Goal: Task Accomplishment & Management: Use online tool/utility

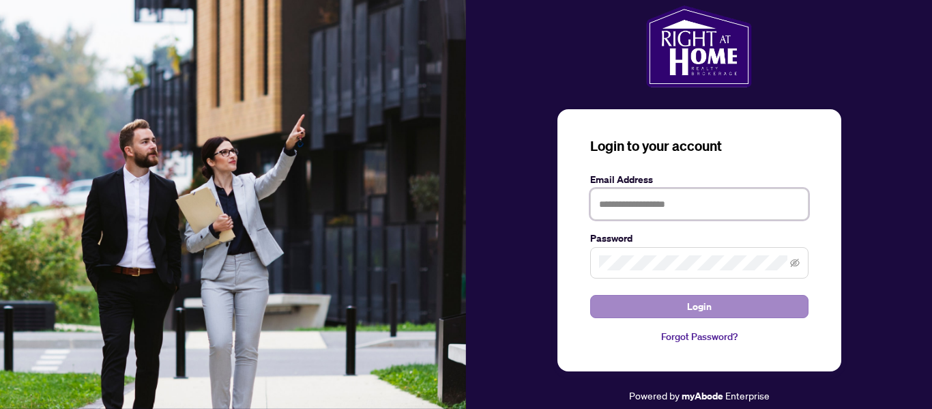
type input "**********"
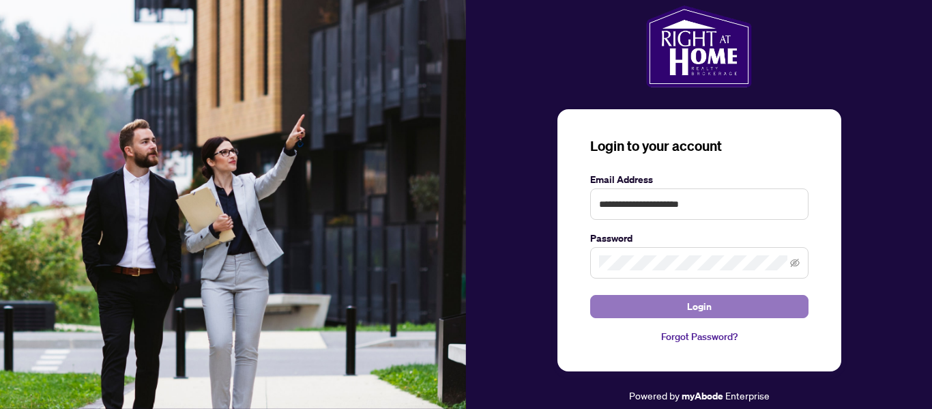
click at [700, 308] on span "Login" at bounding box center [699, 306] width 25 height 22
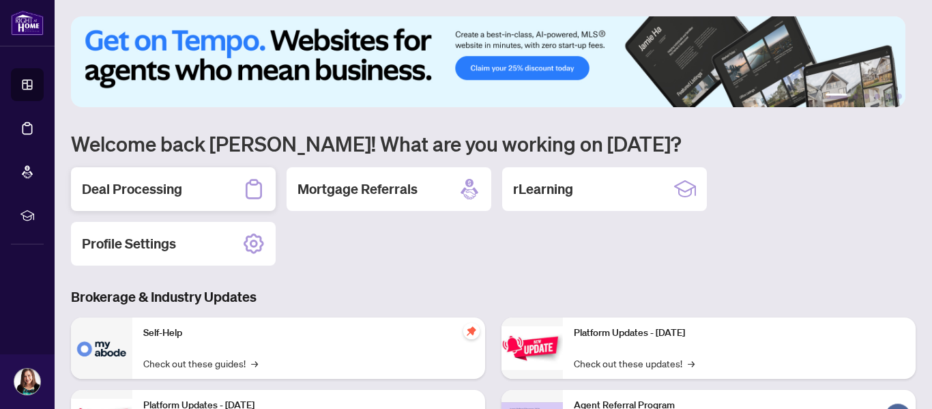
click at [170, 197] on h2 "Deal Processing" at bounding box center [132, 188] width 100 height 19
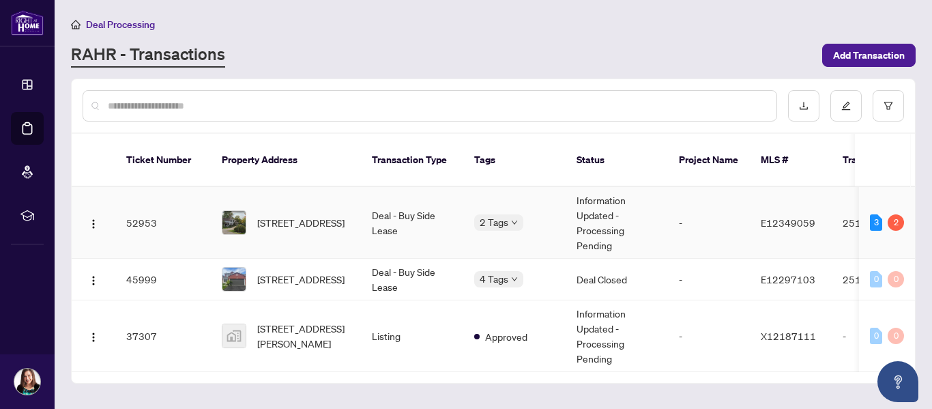
click at [301, 215] on span "[STREET_ADDRESS]" at bounding box center [300, 222] width 87 height 15
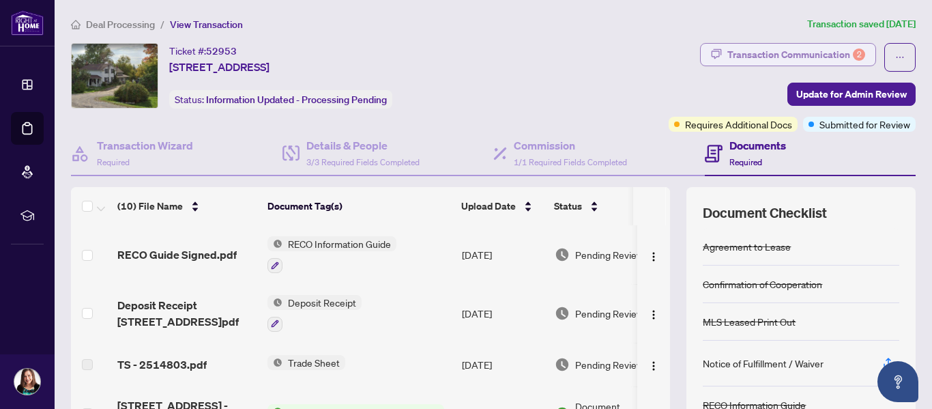
click at [759, 50] on div "Transaction Communication 2" at bounding box center [796, 55] width 138 height 22
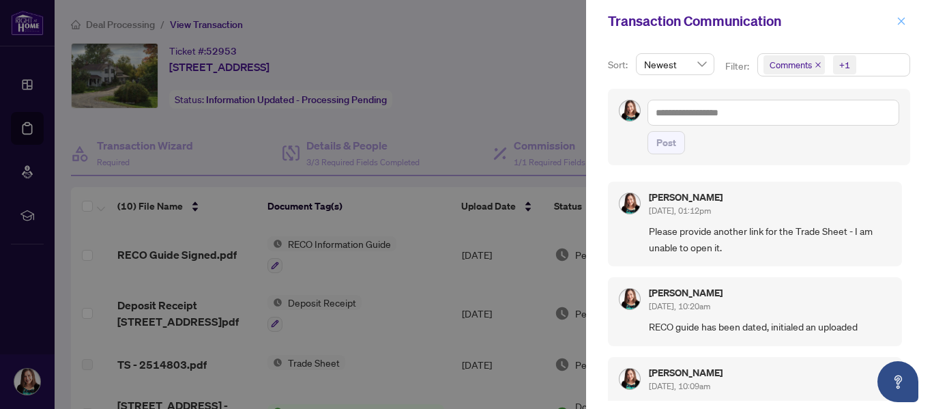
click at [902, 20] on icon "close" at bounding box center [901, 21] width 10 height 10
